Goal: Task Accomplishment & Management: Manage account settings

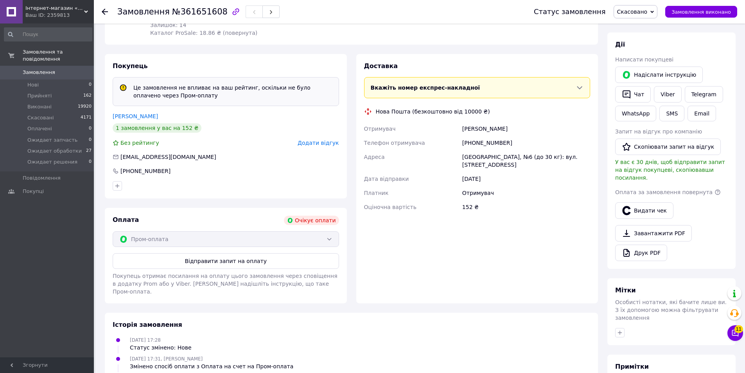
scroll to position [156, 0]
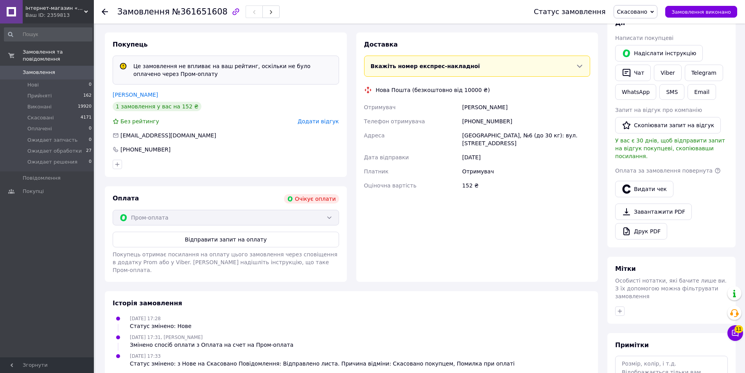
click at [297, 212] on div "Пром-оплата" at bounding box center [226, 218] width 226 height 16
click at [330, 210] on div "Пром-оплата" at bounding box center [226, 218] width 226 height 16
click at [318, 210] on div "Пром-оплата" at bounding box center [226, 218] width 226 height 16
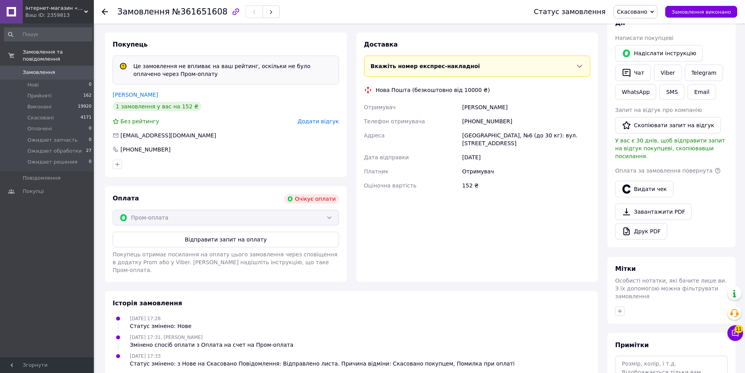
click at [318, 210] on div "Пром-оплата" at bounding box center [226, 218] width 226 height 16
click at [644, 16] on span "Скасовано" at bounding box center [636, 11] width 44 height 13
click at [646, 28] on li "Прийнято" at bounding box center [645, 28] width 62 height 12
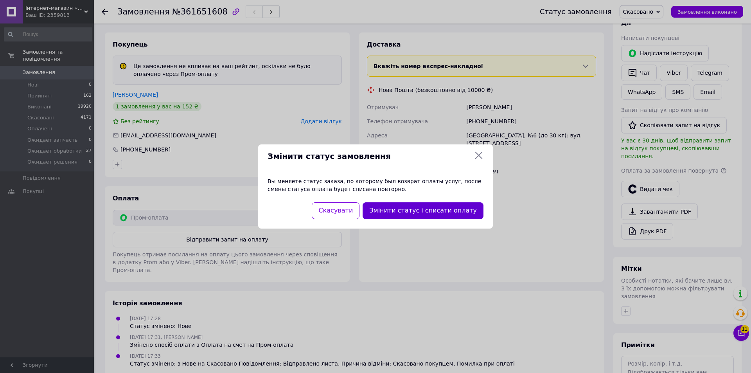
click at [427, 206] on button "Змінити статус і списати оплату" at bounding box center [423, 210] width 121 height 17
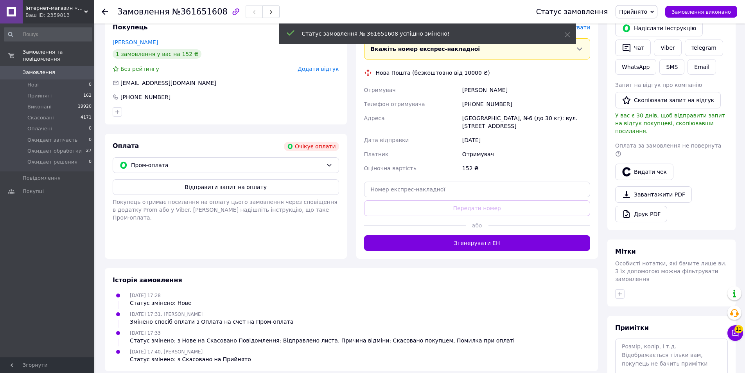
scroll to position [139, 0]
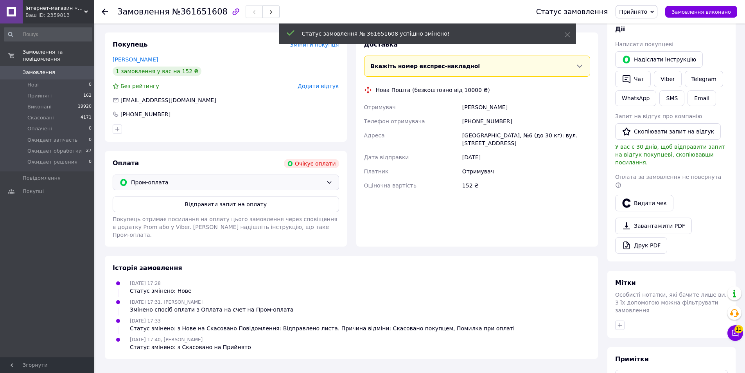
click at [289, 178] on span "Пром-оплата" at bounding box center [227, 182] width 192 height 9
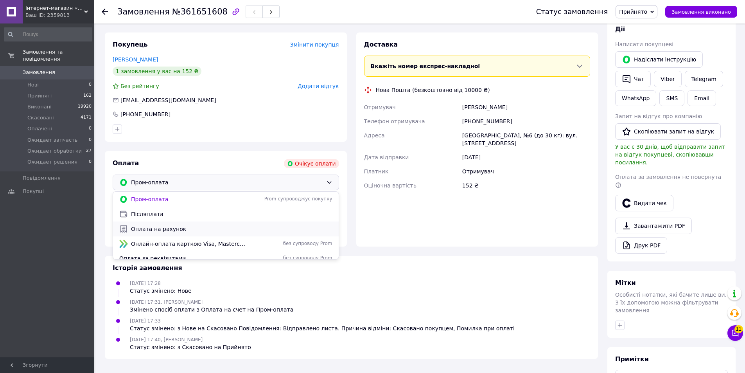
click at [201, 225] on span "Оплата на рахунок" at bounding box center [231, 229] width 201 height 8
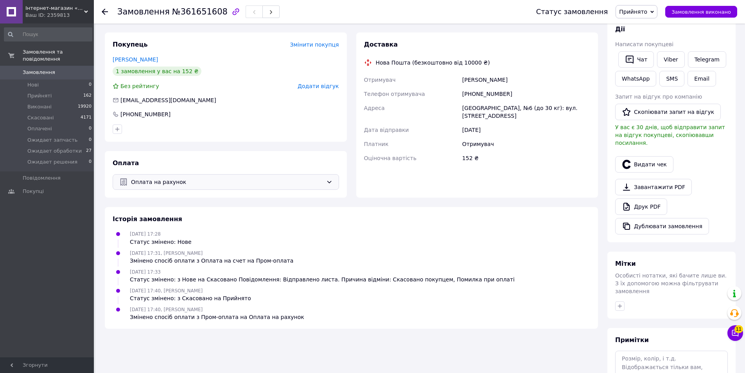
click at [318, 180] on div "Оплата на рахунок" at bounding box center [226, 182] width 226 height 16
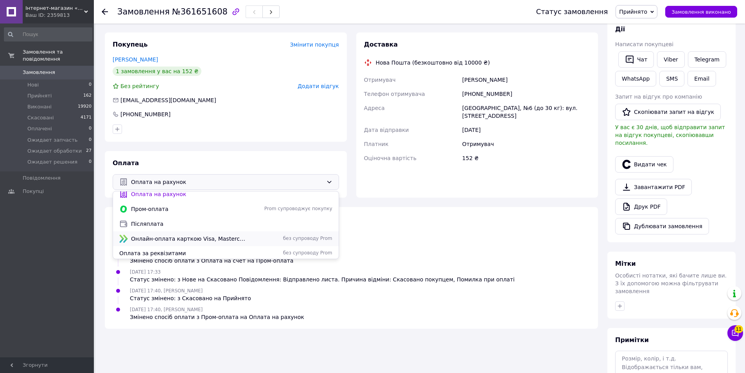
scroll to position [6, 0]
click at [203, 248] on span "Оплата за реквізитами" at bounding box center [182, 252] width 127 height 8
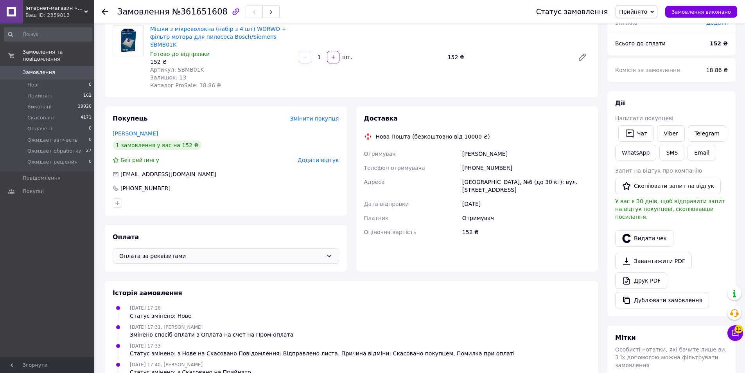
scroll to position [0, 0]
